Goal: Navigation & Orientation: Find specific page/section

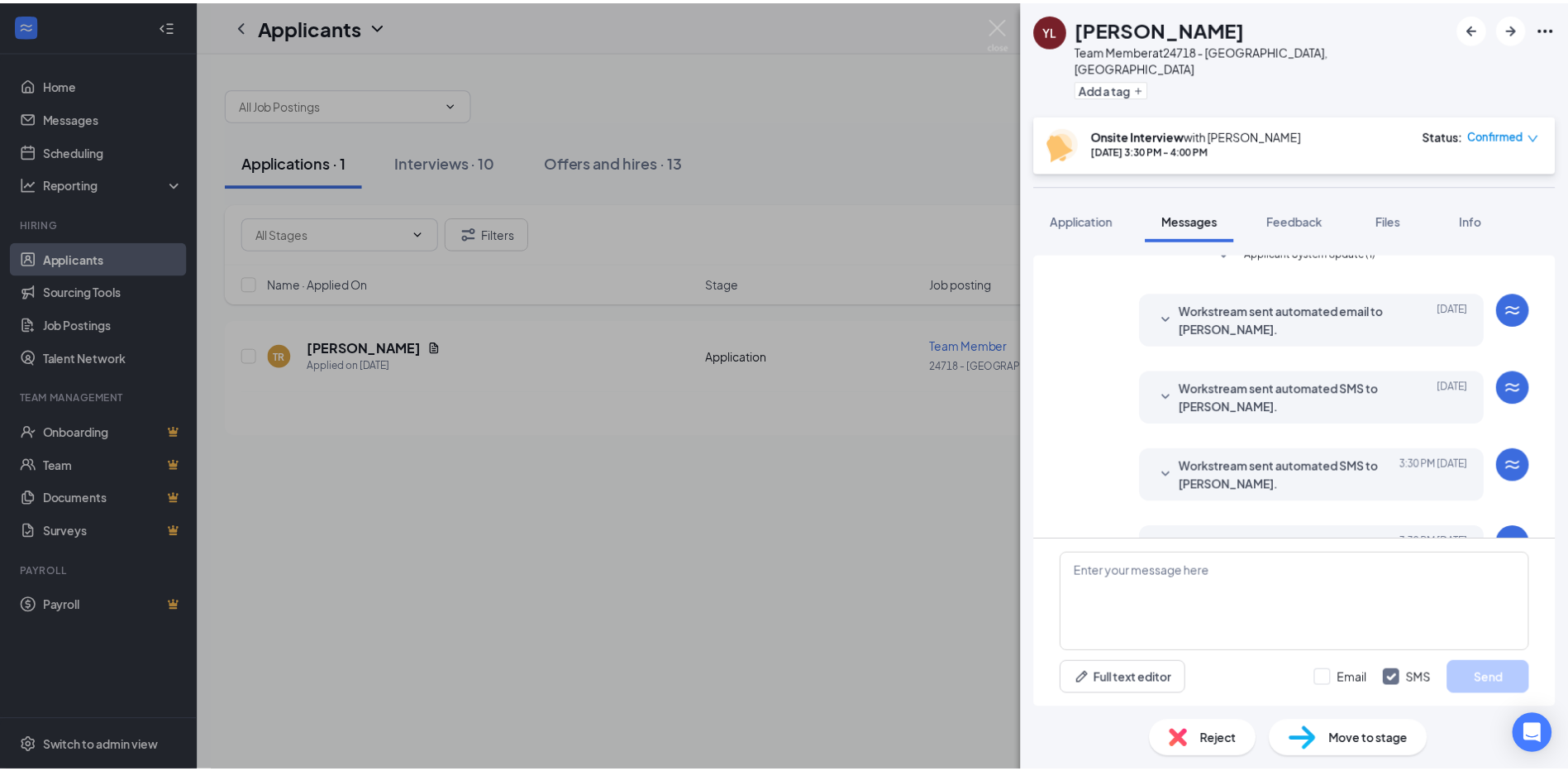
scroll to position [739, 0]
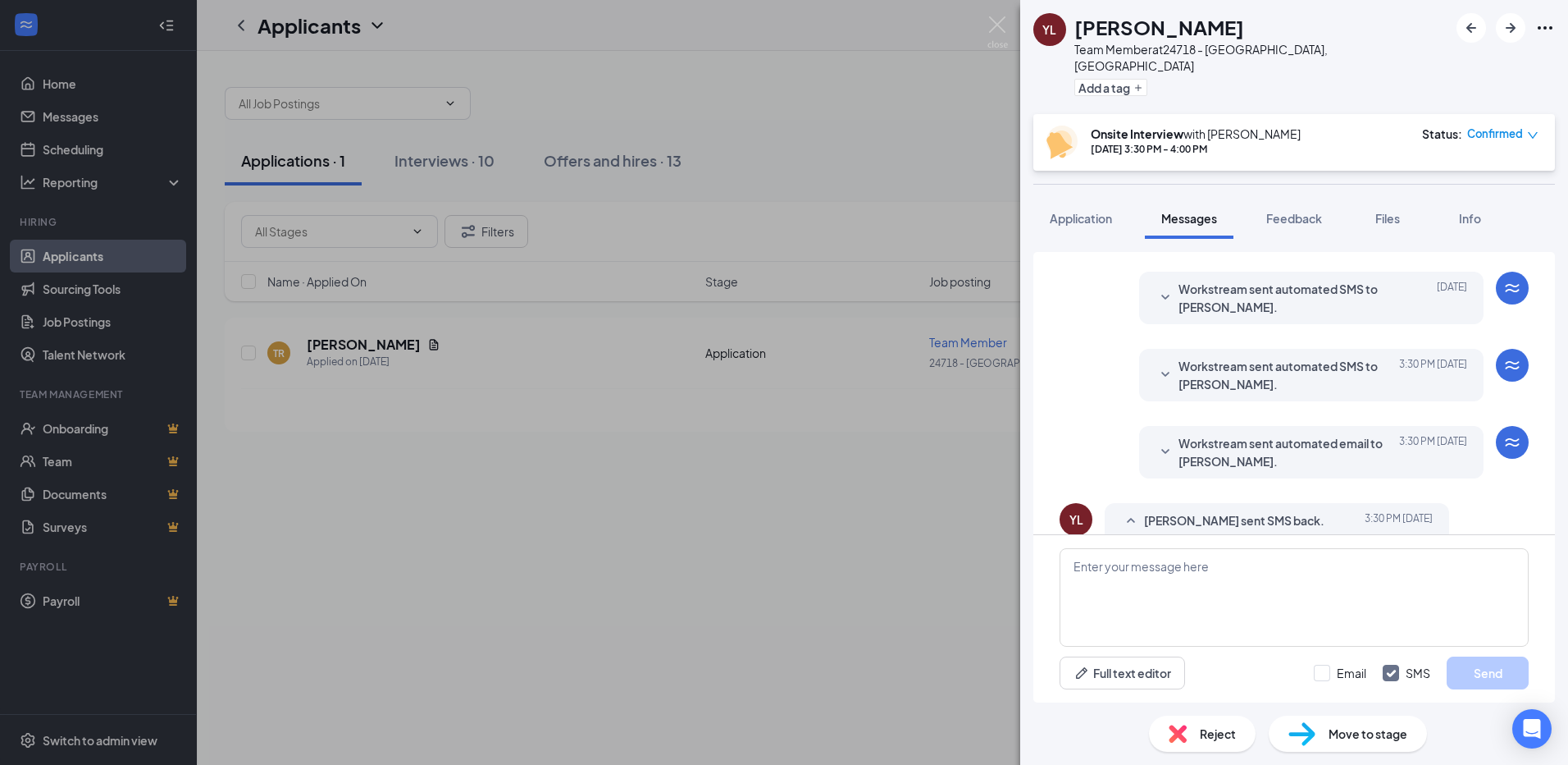
click at [417, 425] on div "YL [PERSON_NAME] Team Member at 24718 - [GEOGRAPHIC_DATA], [GEOGRAPHIC_DATA] Ad…" at bounding box center [784, 382] width 1568 height 765
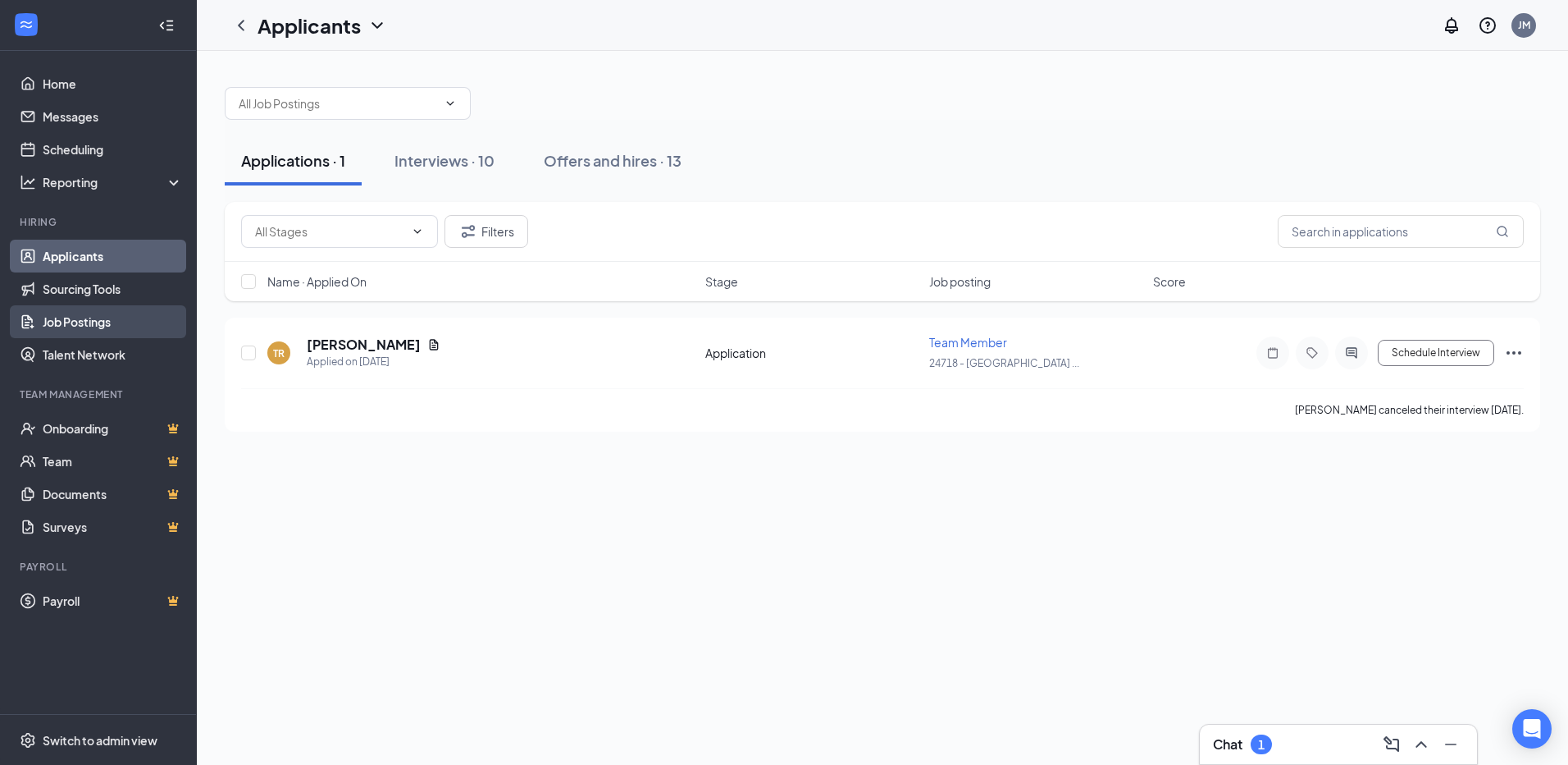
click at [77, 323] on link "Job Postings" at bounding box center [113, 321] width 141 height 33
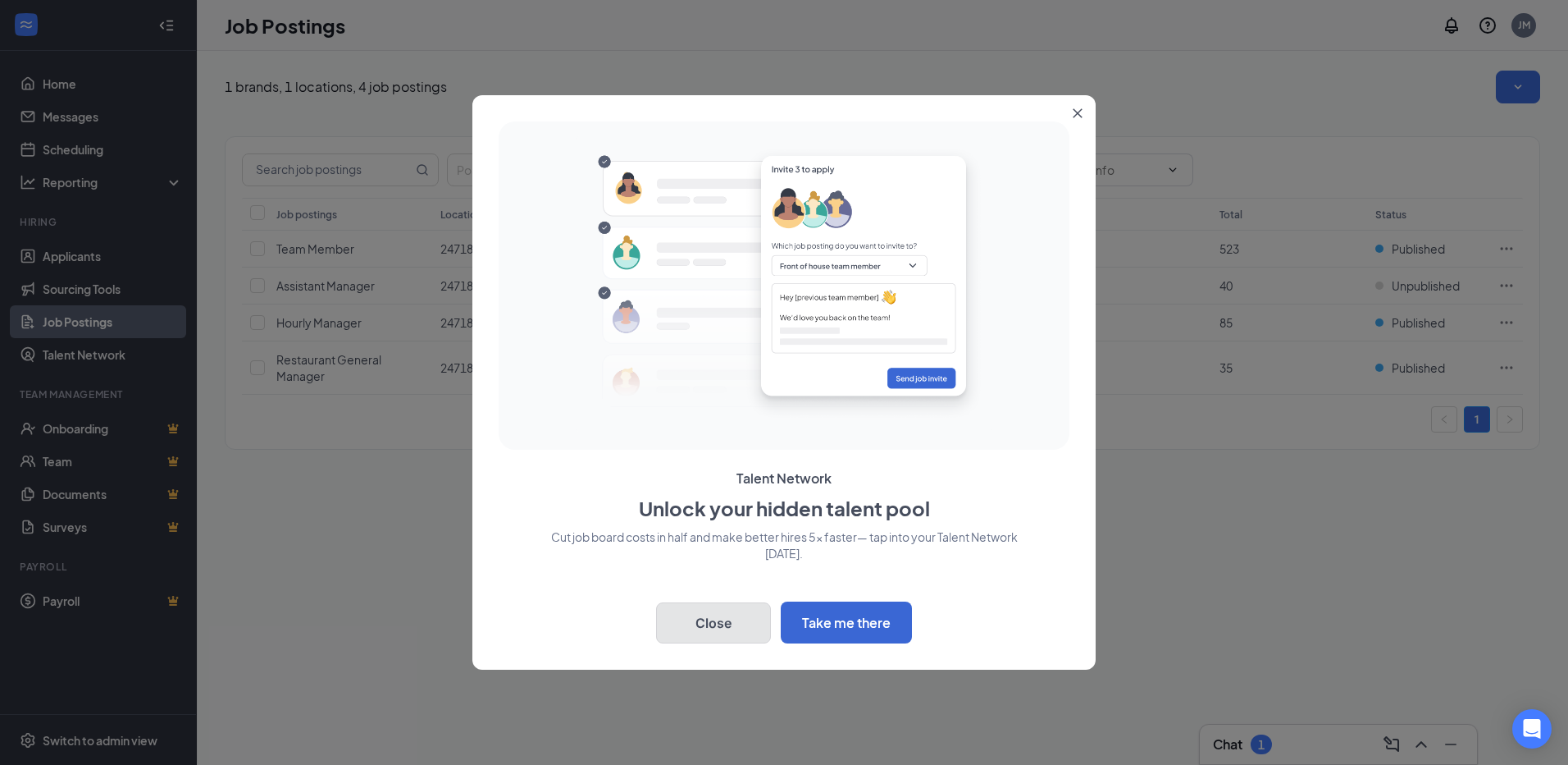
click at [690, 620] on button "Close" at bounding box center [713, 623] width 115 height 41
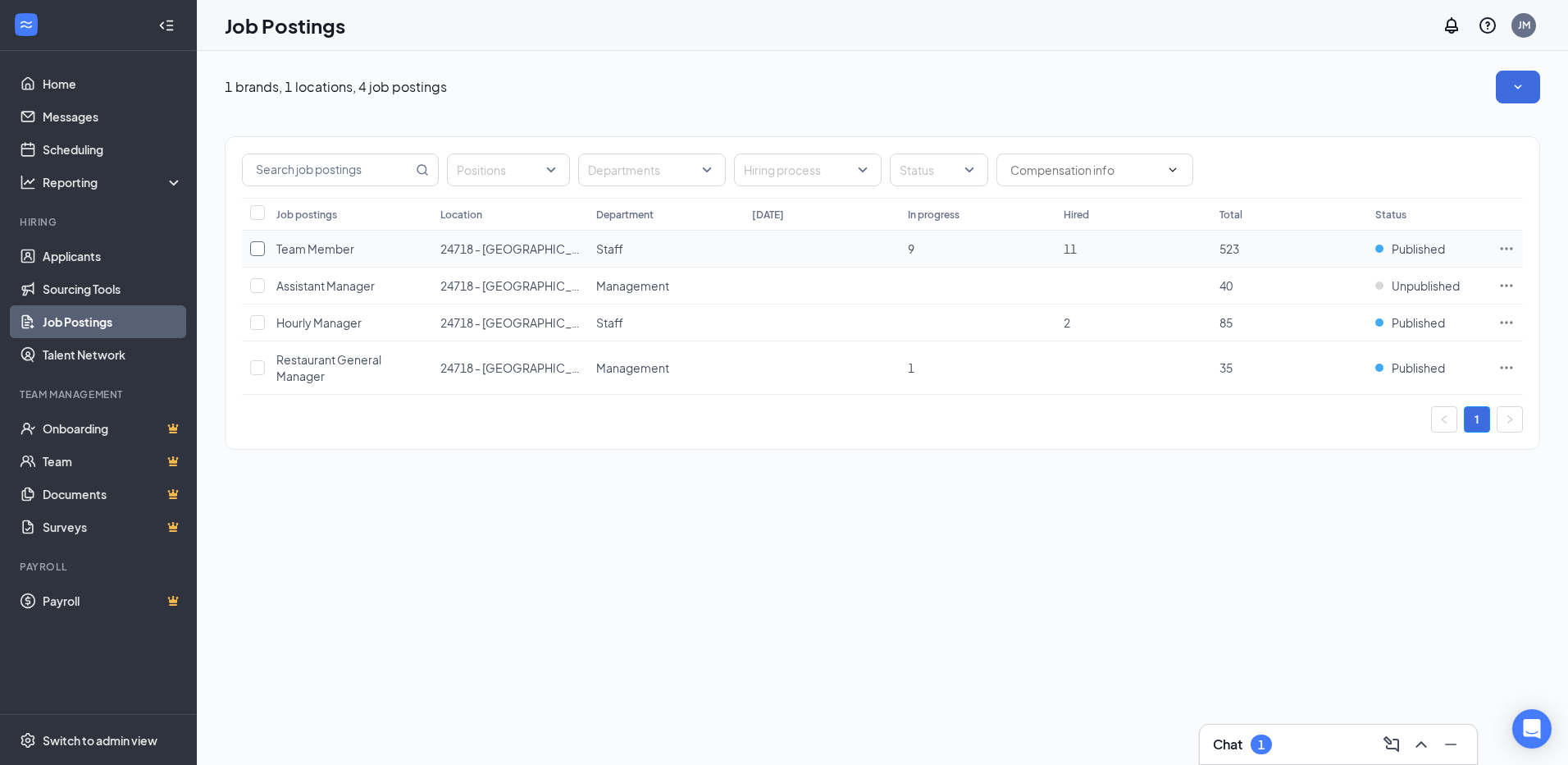
click at [261, 252] on input "checkbox" at bounding box center [257, 248] width 14 height 14
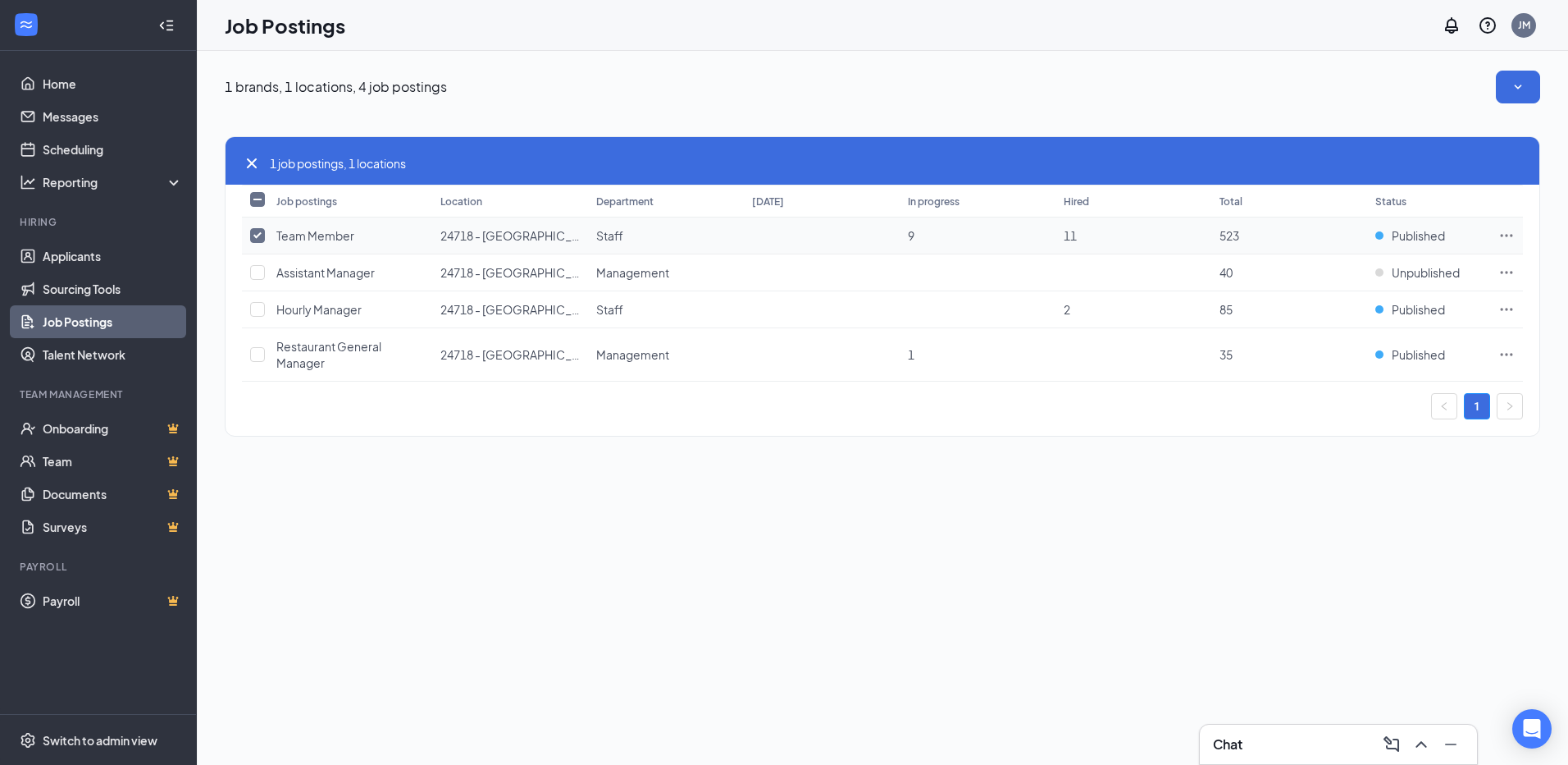
click at [259, 237] on input "checkbox" at bounding box center [257, 235] width 14 height 14
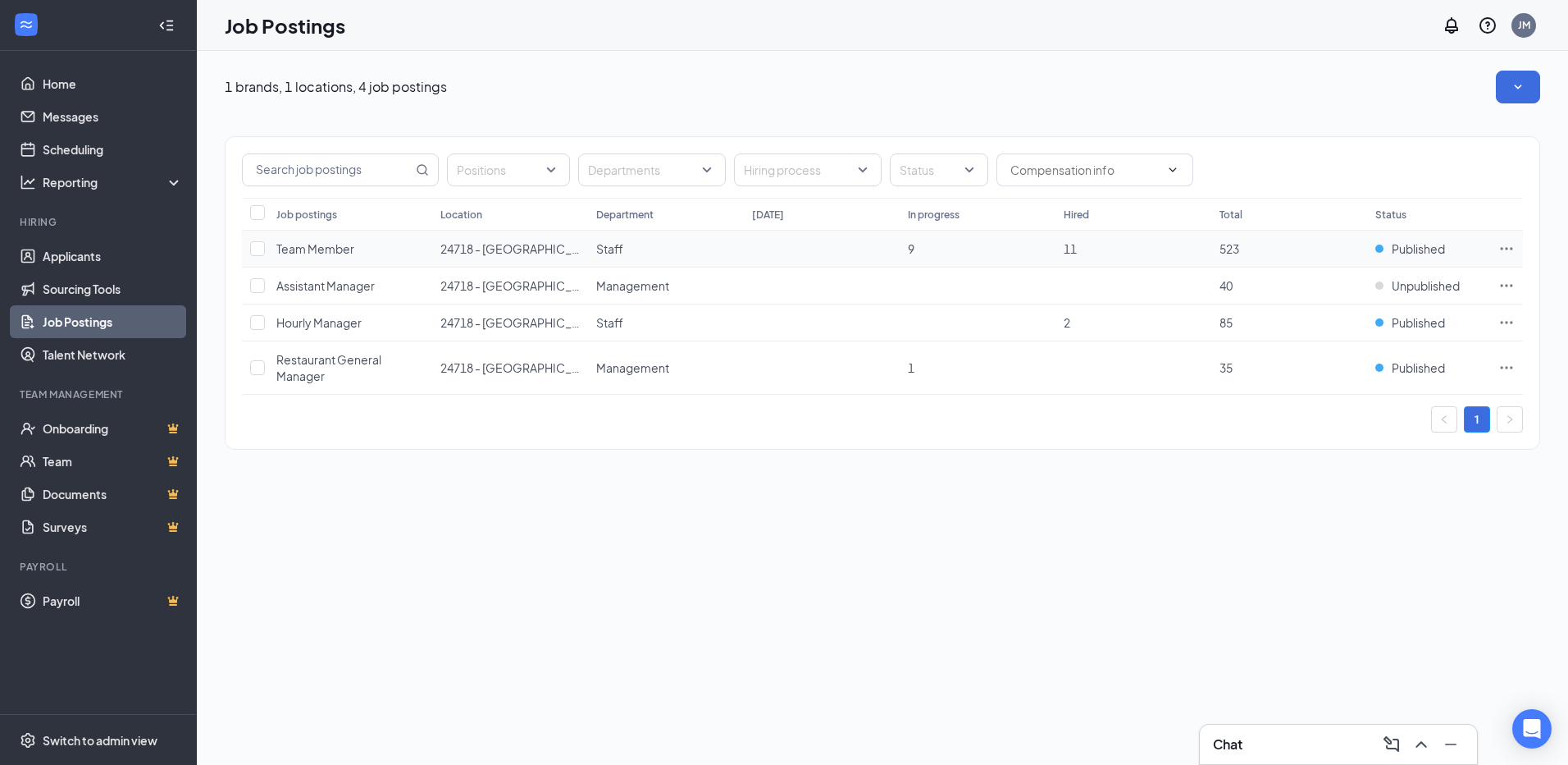
click at [255, 238] on td at bounding box center [254, 249] width 26 height 37
click at [256, 244] on input "checkbox" at bounding box center [257, 248] width 14 height 14
checkbox input "true"
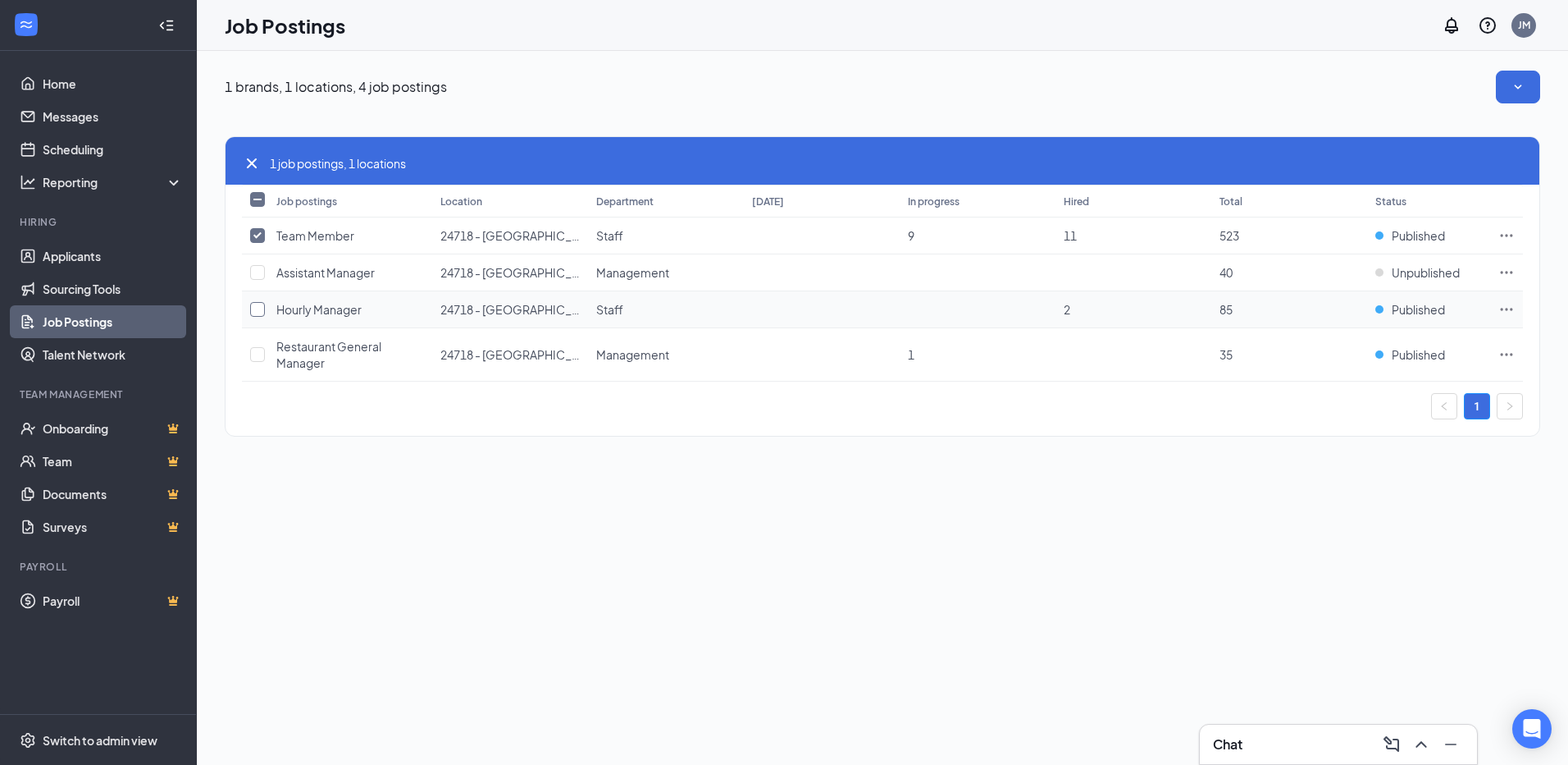
click at [252, 311] on input "checkbox" at bounding box center [257, 309] width 14 height 14
checkbox input "true"
click at [1398, 243] on span "Published" at bounding box center [1419, 235] width 54 height 16
click at [1154, 229] on td "11" at bounding box center [1133, 235] width 156 height 37
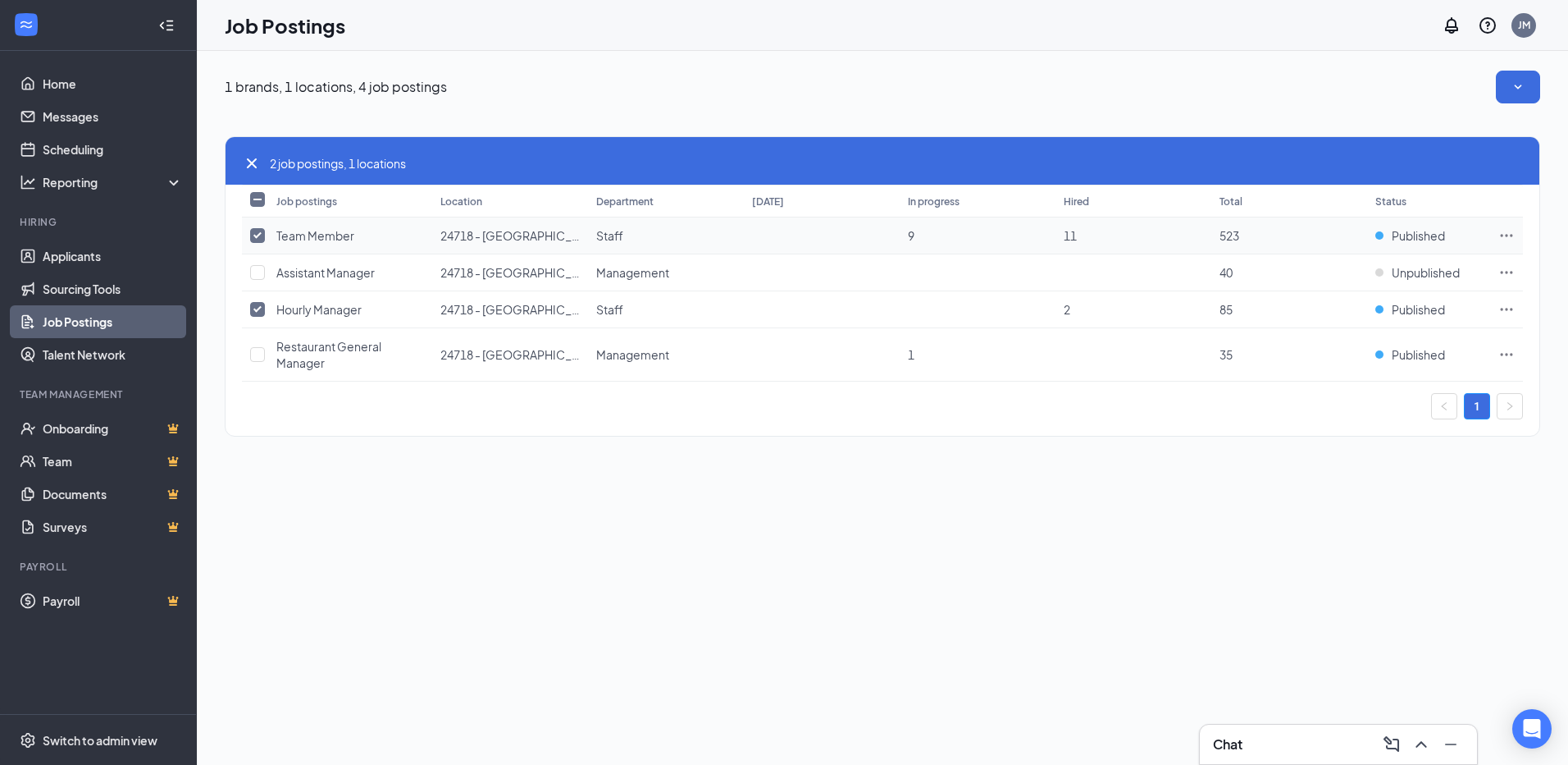
click at [250, 229] on td at bounding box center [254, 235] width 26 height 37
click at [251, 307] on td at bounding box center [254, 310] width 26 height 37
drag, startPoint x: 251, startPoint y: 307, endPoint x: 258, endPoint y: 237, distance: 70.3
click at [258, 237] on input "checkbox" at bounding box center [257, 235] width 14 height 14
checkbox input "false"
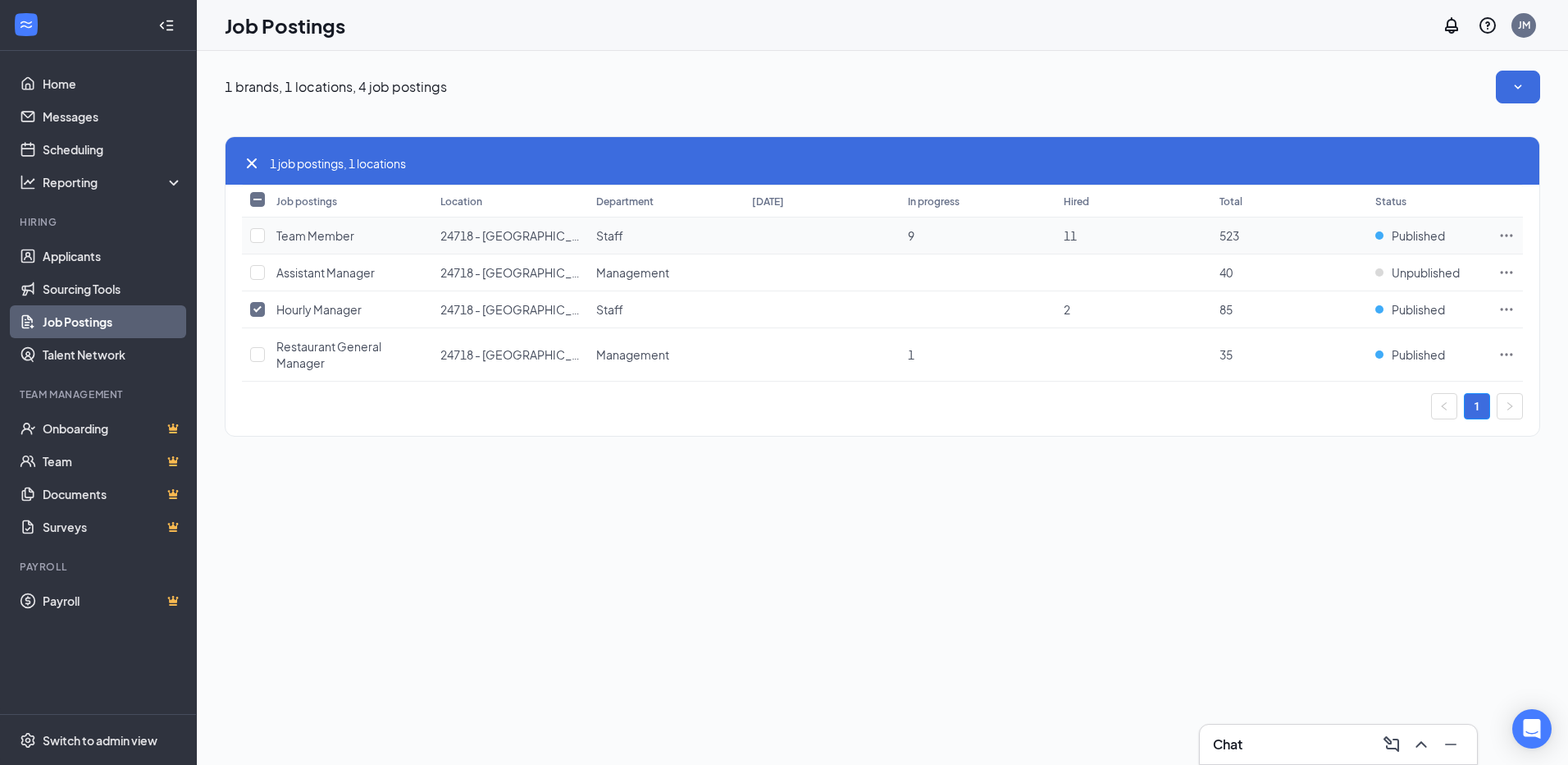
drag, startPoint x: 258, startPoint y: 310, endPoint x: 277, endPoint y: 245, distance: 67.7
click at [259, 312] on input "checkbox" at bounding box center [257, 309] width 14 height 14
checkbox input "false"
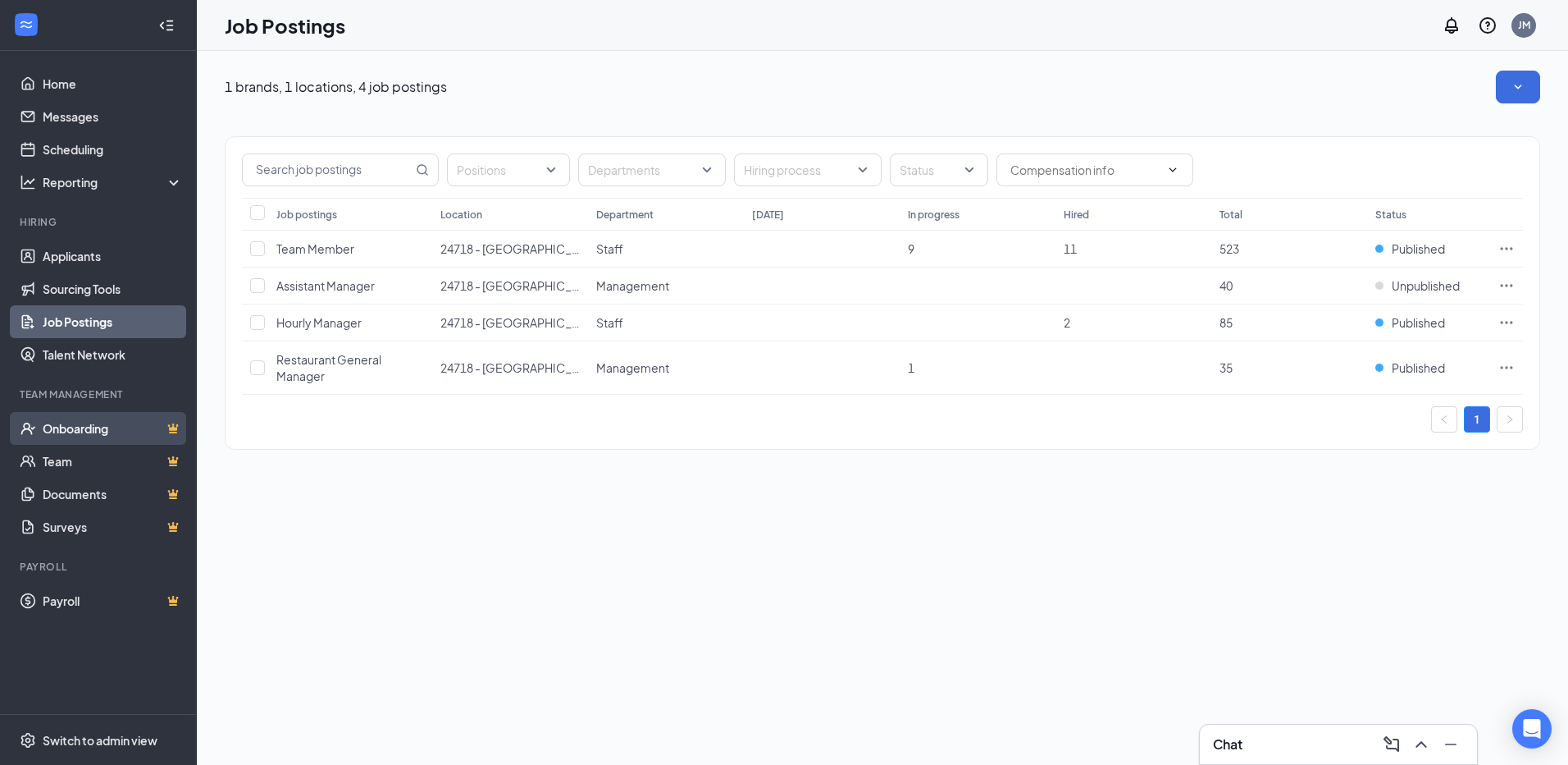
click at [71, 419] on link "Onboarding" at bounding box center [113, 428] width 141 height 33
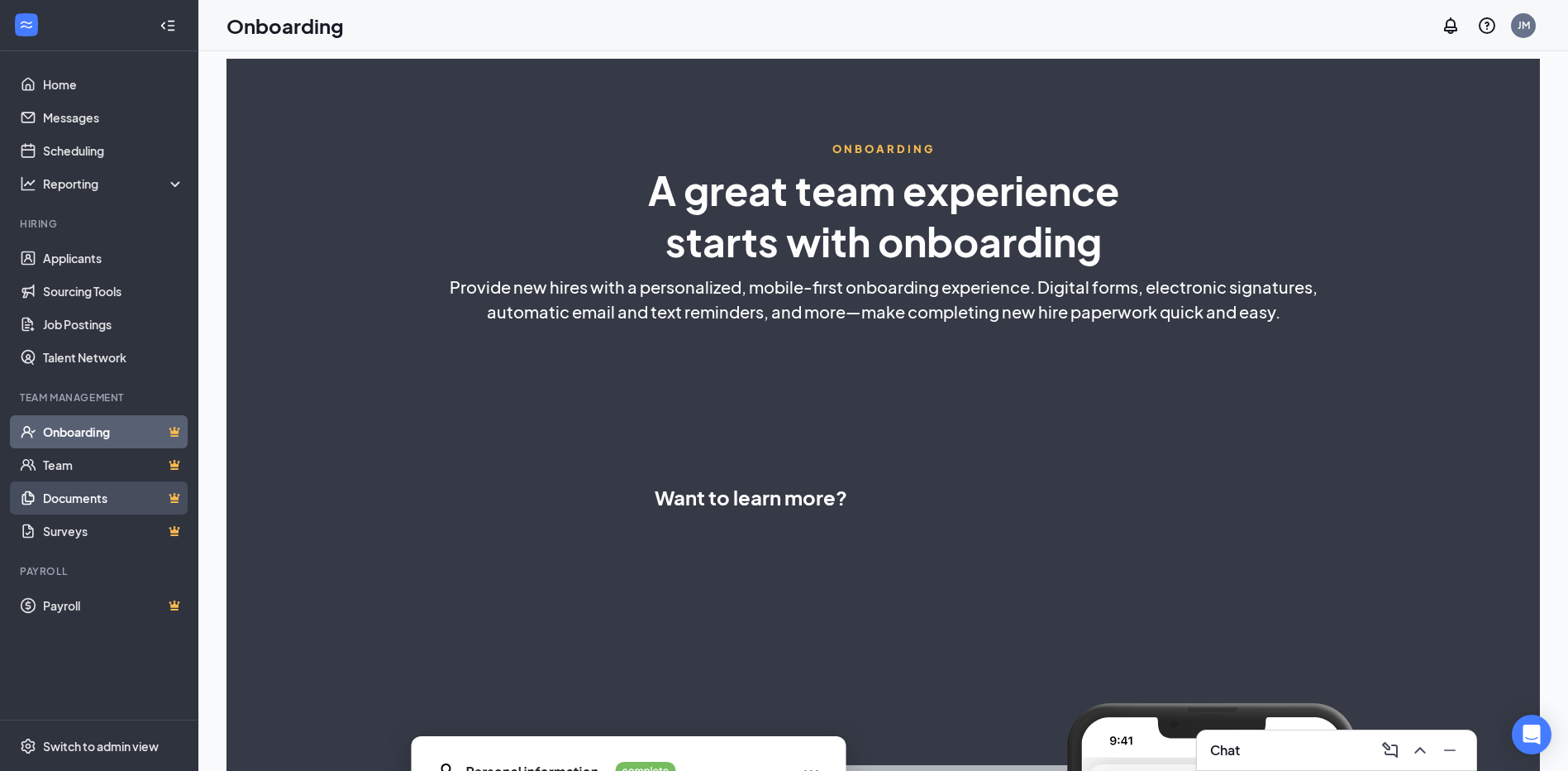
select select "US"
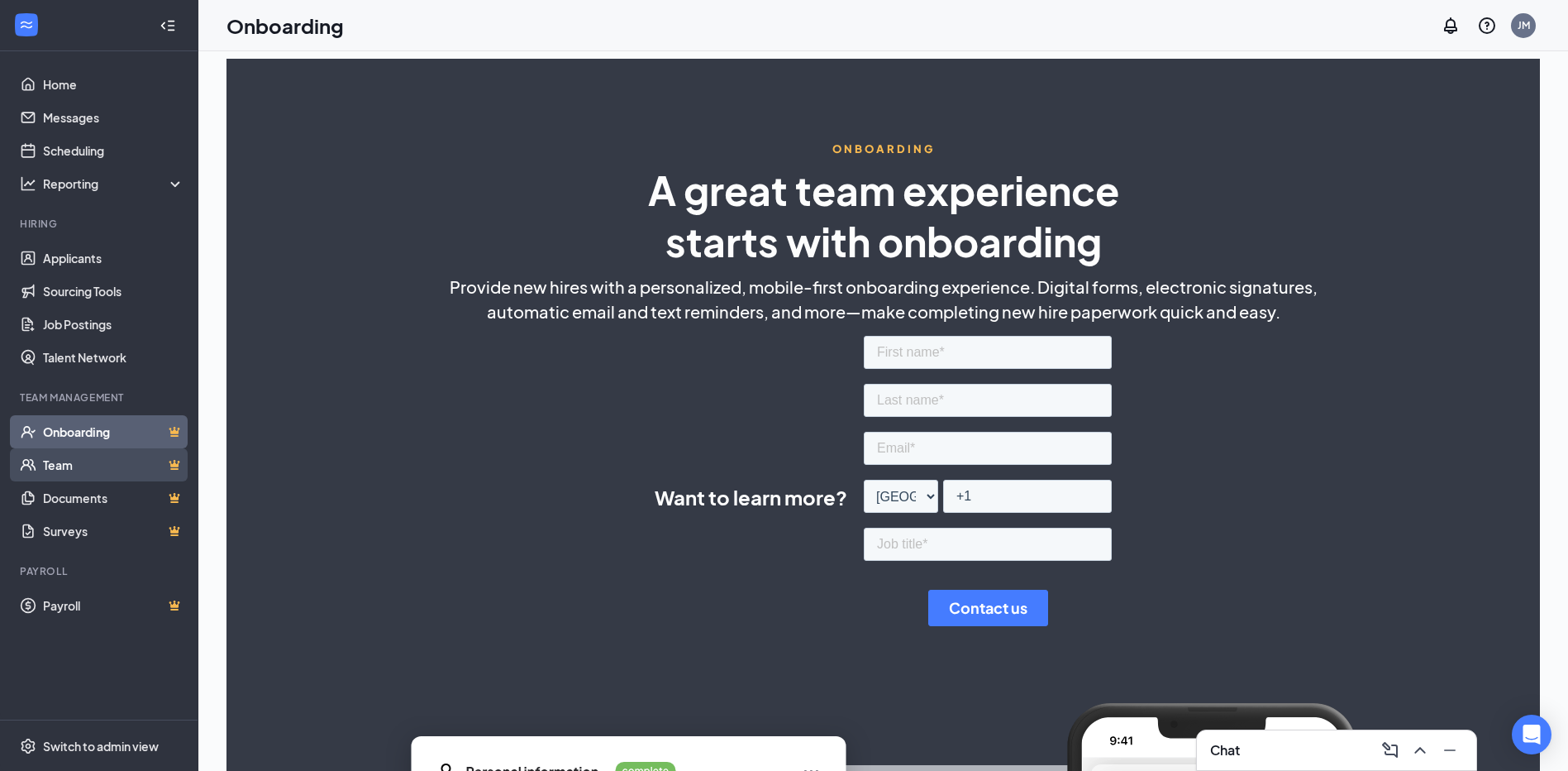
click at [141, 477] on link "Team" at bounding box center [114, 465] width 142 height 33
